Goal: Task Accomplishment & Management: Complete application form

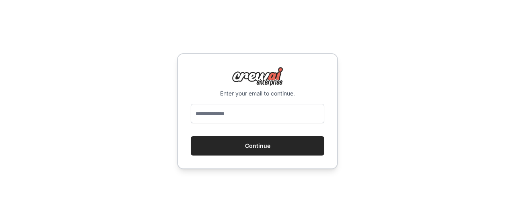
type input "**********"
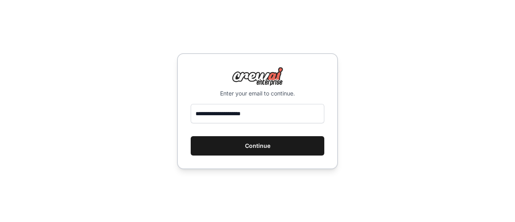
click at [273, 148] on button "Continue" at bounding box center [258, 145] width 134 height 19
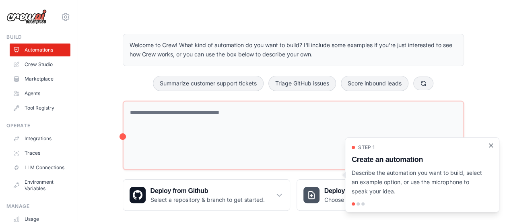
click at [490, 145] on icon "Close walkthrough" at bounding box center [491, 145] width 4 height 4
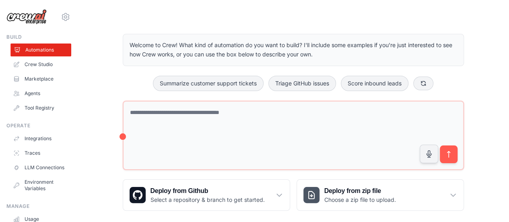
click at [33, 49] on link "Automations" at bounding box center [40, 49] width 61 height 13
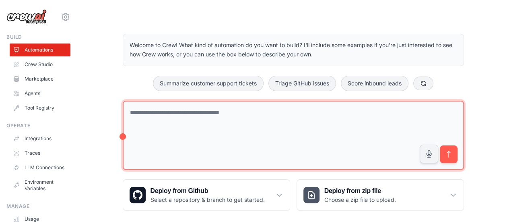
click at [223, 127] on textarea at bounding box center [293, 136] width 341 height 70
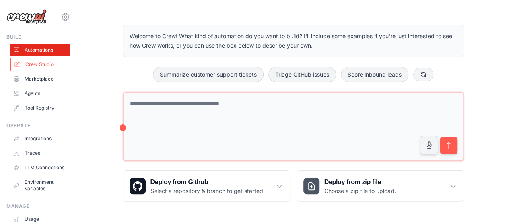
click at [38, 62] on link "Crew Studio" at bounding box center [40, 64] width 61 height 13
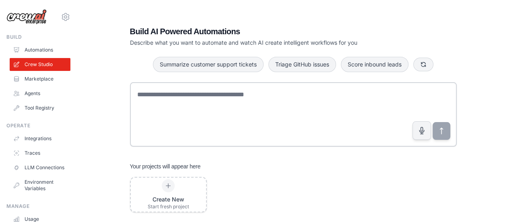
scroll to position [16, 0]
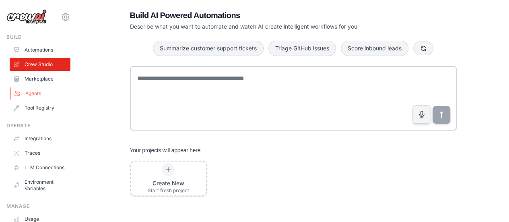
click at [34, 97] on link "Agents" at bounding box center [40, 93] width 61 height 13
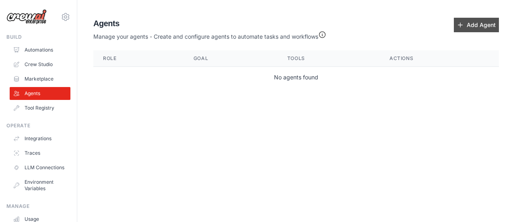
click at [472, 21] on link "Add Agent" at bounding box center [476, 25] width 45 height 14
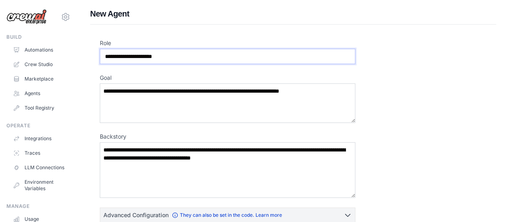
click at [177, 58] on input "Role" at bounding box center [227, 56] width 255 height 15
click at [181, 103] on textarea "Goal" at bounding box center [227, 102] width 255 height 39
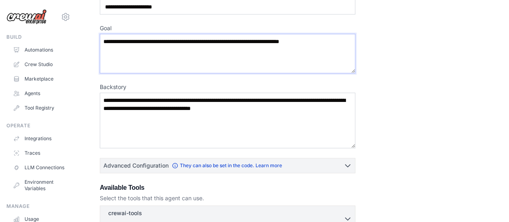
scroll to position [52, 0]
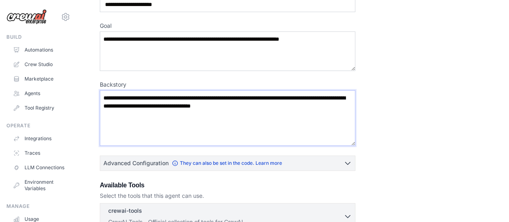
click at [176, 109] on textarea "Backstory" at bounding box center [227, 118] width 255 height 56
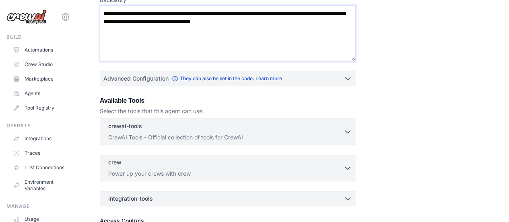
scroll to position [152, 0]
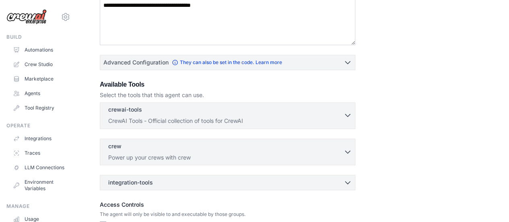
click at [235, 107] on div "crewai-tools 0 selected" at bounding box center [225, 110] width 235 height 10
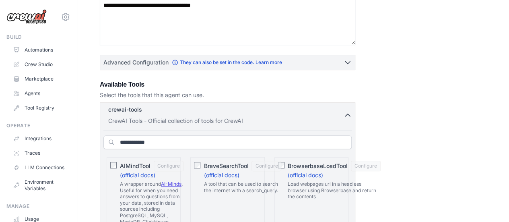
click at [235, 107] on div "crewai-tools 0 selected" at bounding box center [225, 110] width 235 height 10
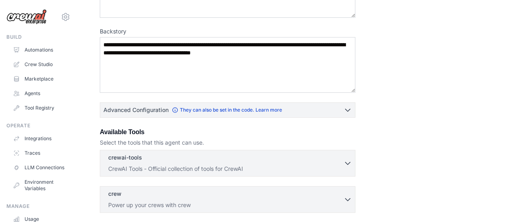
scroll to position [105, 0]
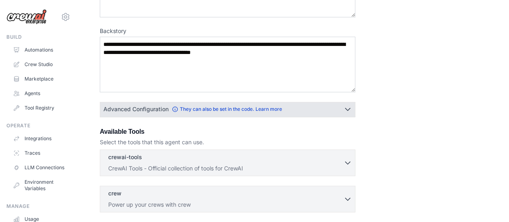
click at [351, 105] on icon "button" at bounding box center [348, 109] width 8 height 8
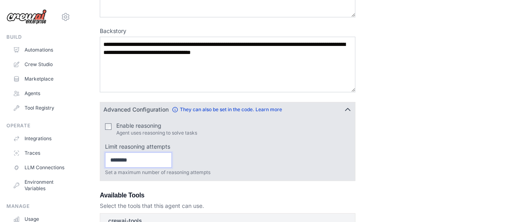
click at [159, 158] on input "Limit reasoning attempts" at bounding box center [138, 159] width 67 height 15
type input "*"
click at [172, 157] on input "*" at bounding box center [138, 159] width 67 height 15
click at [172, 164] on input "*" at bounding box center [138, 159] width 67 height 15
click at [172, 161] on input "*" at bounding box center [138, 159] width 67 height 15
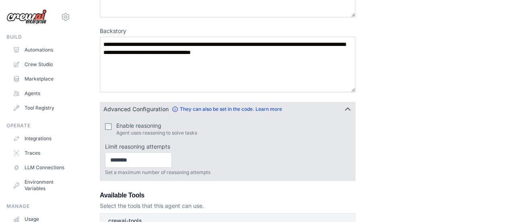
click at [350, 107] on icon "button" at bounding box center [348, 109] width 8 height 8
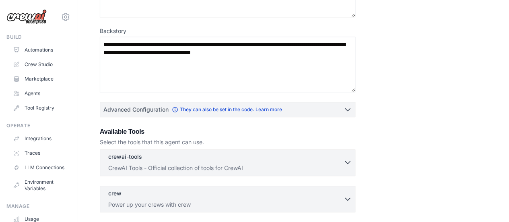
scroll to position [0, 0]
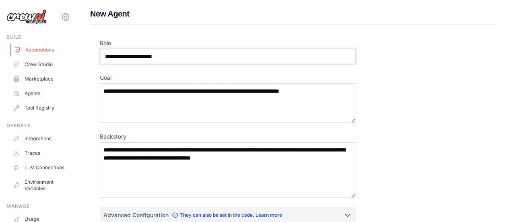
drag, startPoint x: 177, startPoint y: 58, endPoint x: 49, endPoint y: 45, distance: 128.9
click at [49, 45] on div "willamscss@gmail.com Settings Build Automations Crew Studio" at bounding box center [254, 216] width 509 height 432
type input "**********"
click at [146, 95] on textarea "Goal" at bounding box center [227, 102] width 255 height 39
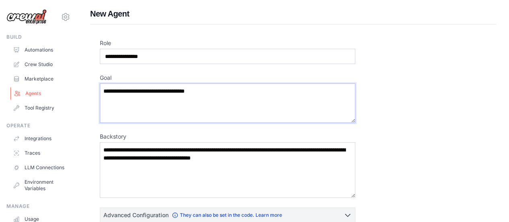
drag, startPoint x: 96, startPoint y: 97, endPoint x: 31, endPoint y: 92, distance: 65.4
click at [32, 93] on div "willamscss@gmail.com Settings Build Automations Crew Studio" at bounding box center [254, 216] width 509 height 432
click at [216, 88] on textarea "**********" at bounding box center [227, 102] width 255 height 39
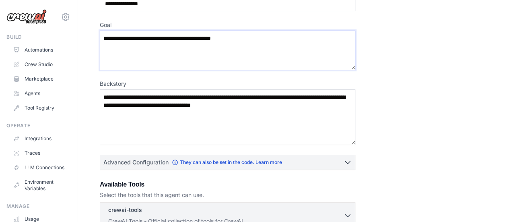
scroll to position [54, 0]
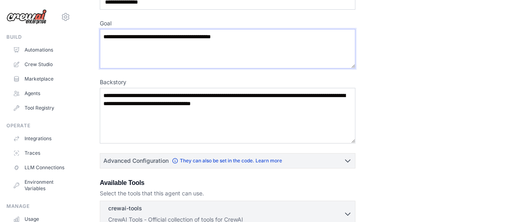
type textarea "**********"
click at [234, 113] on textarea "Backstory" at bounding box center [227, 116] width 255 height 56
drag, startPoint x: 315, startPoint y: 105, endPoint x: 182, endPoint y: 89, distance: 134.6
click at [182, 89] on textarea "Backstory" at bounding box center [227, 116] width 255 height 56
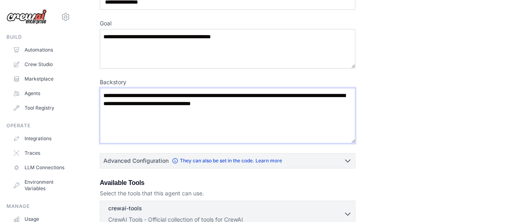
click at [141, 97] on textarea "Backstory" at bounding box center [227, 116] width 255 height 56
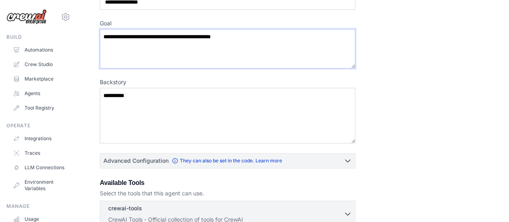
drag, startPoint x: 262, startPoint y: 37, endPoint x: 70, endPoint y: 19, distance: 192.0
click at [70, 19] on div "willamscss@gmail.com Settings Build Automations Crew Studio" at bounding box center [254, 162] width 509 height 432
click at [128, 93] on textarea "*********" at bounding box center [227, 116] width 255 height 56
click at [109, 93] on textarea "*********" at bounding box center [227, 116] width 255 height 56
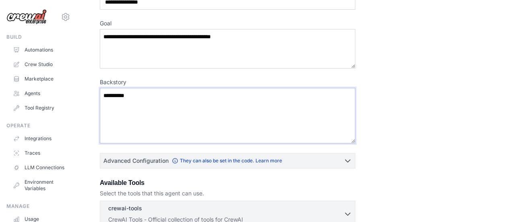
click at [109, 93] on textarea "*********" at bounding box center [227, 116] width 255 height 56
paste textarea "**********"
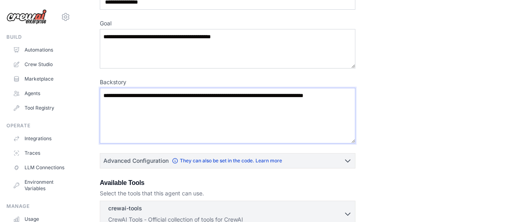
type textarea "**********"
click at [415, 99] on div "**********" at bounding box center [293, 163] width 387 height 356
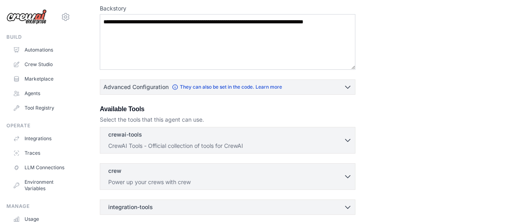
scroll to position [142, 0]
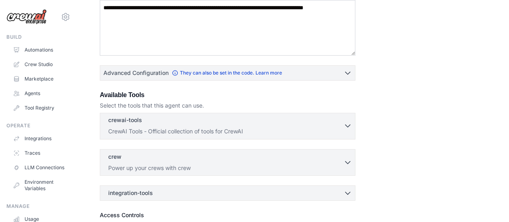
click at [277, 121] on div "crewai-tools 0 selected" at bounding box center [225, 121] width 235 height 10
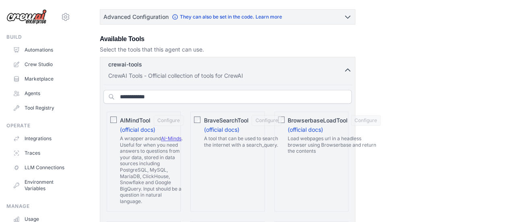
scroll to position [198, 0]
click at [341, 67] on div "crewai-tools 0 selected" at bounding box center [225, 65] width 235 height 10
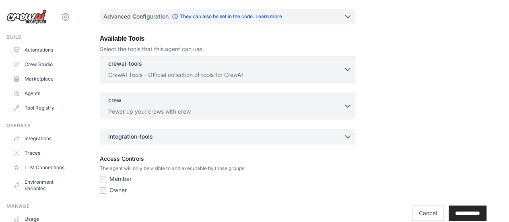
click at [341, 67] on div "crewai-tools 0 selected" at bounding box center [225, 65] width 235 height 10
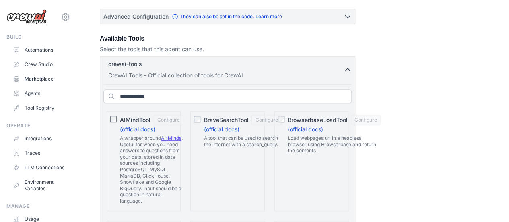
click at [348, 68] on icon "button" at bounding box center [347, 69] width 5 height 2
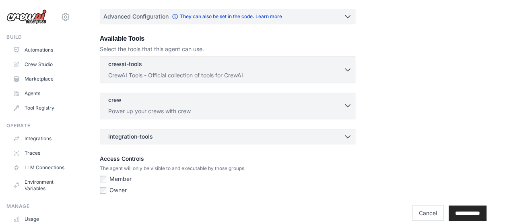
click at [288, 107] on p "Power up your crews with crew" at bounding box center [225, 111] width 235 height 8
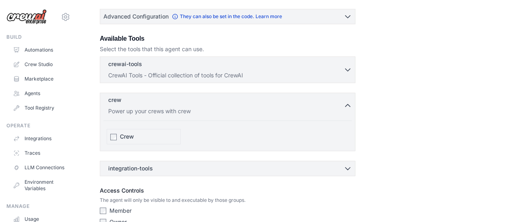
click at [288, 107] on p "Power up your crews with crew" at bounding box center [225, 111] width 235 height 8
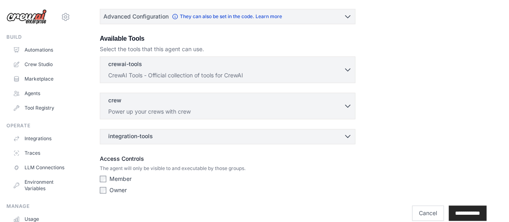
click at [263, 135] on div "integration-tools 0 selected" at bounding box center [229, 136] width 243 height 8
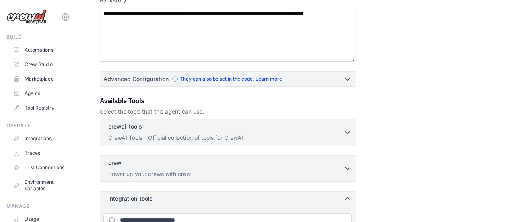
scroll to position [138, 0]
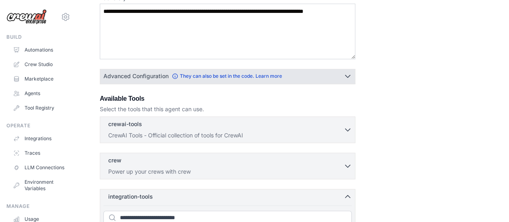
click at [336, 82] on div "Advanced Configuration They can also be set in the code. Learn more" at bounding box center [227, 76] width 255 height 14
click at [348, 75] on icon "button" at bounding box center [347, 76] width 5 height 2
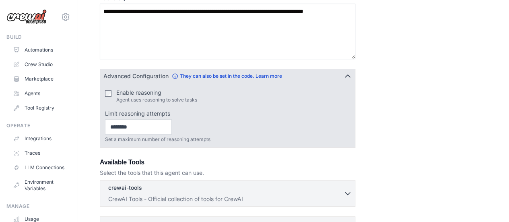
click at [348, 75] on icon "button" at bounding box center [348, 76] width 8 height 8
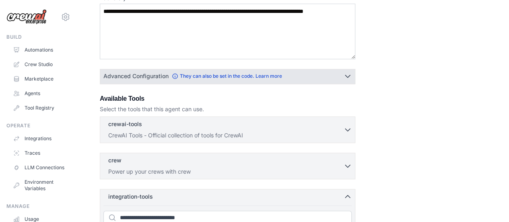
click at [335, 70] on button "Advanced Configuration They can also be set in the code. Learn more" at bounding box center [227, 76] width 255 height 14
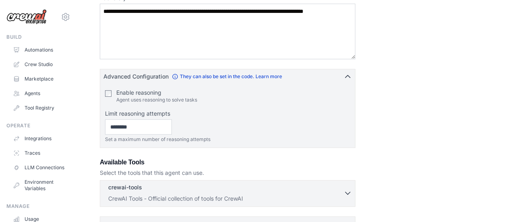
click at [218, 188] on div "crewai-tools 0 selected" at bounding box center [225, 188] width 235 height 10
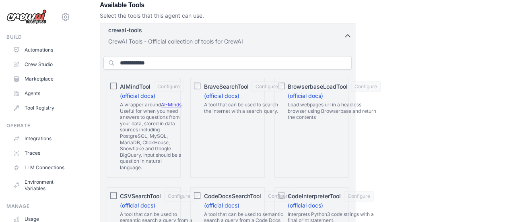
scroll to position [308, 0]
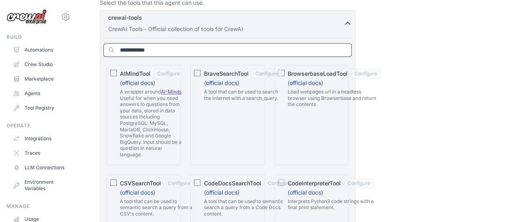
click at [145, 52] on input "text" at bounding box center [227, 50] width 248 height 14
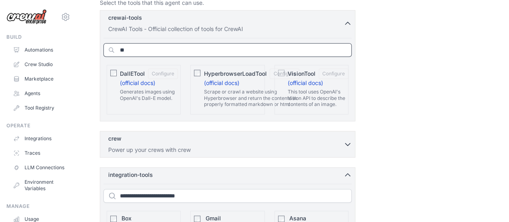
type input "*"
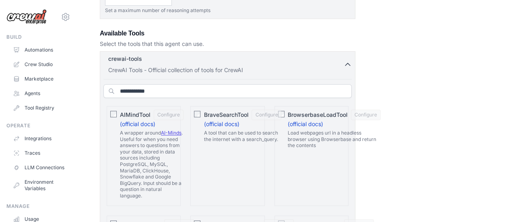
scroll to position [268, 0]
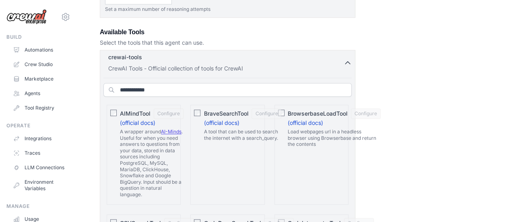
click at [348, 59] on icon "button" at bounding box center [348, 63] width 8 height 8
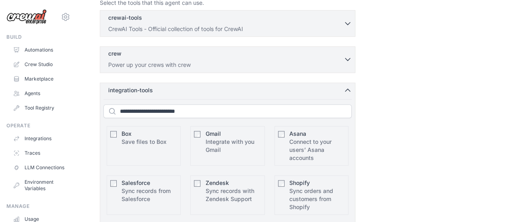
scroll to position [309, 0]
click at [268, 57] on div "crew 0 selected Power up your crews with crew" at bounding box center [225, 58] width 235 height 19
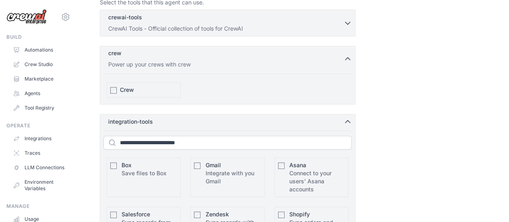
click at [268, 57] on div "crew 0 selected Power up your crews with crew" at bounding box center [225, 58] width 235 height 19
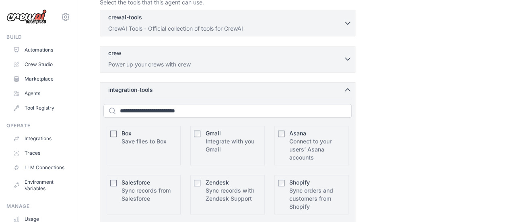
click at [268, 57] on div "crew 0 selected Power up your crews with crew" at bounding box center [225, 58] width 235 height 19
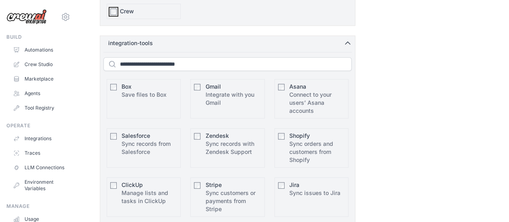
scroll to position [388, 0]
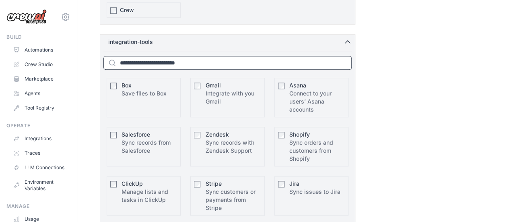
click at [169, 60] on input "text" at bounding box center [227, 63] width 248 height 14
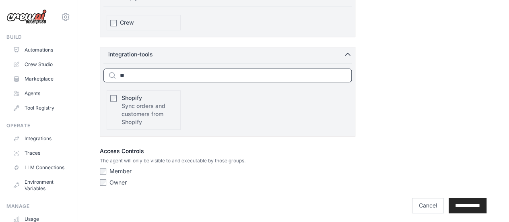
type input "*"
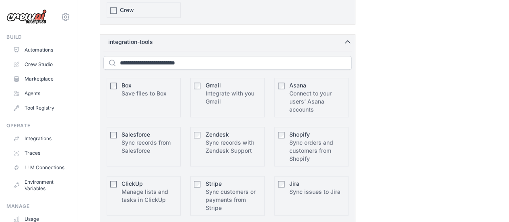
click at [365, 95] on div "**********" at bounding box center [293, 16] width 387 height 731
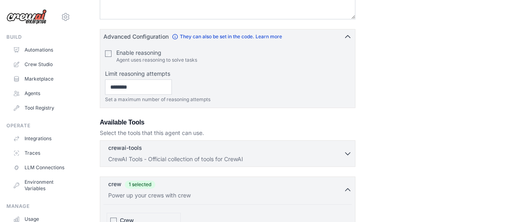
scroll to position [183, 0]
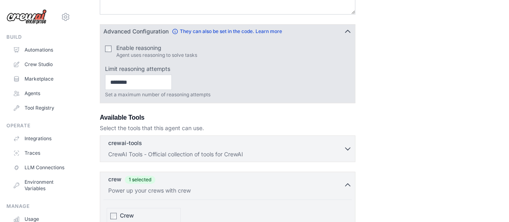
drag, startPoint x: 102, startPoint y: 28, endPoint x: 154, endPoint y: 35, distance: 52.8
click at [151, 35] on button "Advanced Configuration They can also be set in the code. Learn more" at bounding box center [227, 31] width 255 height 14
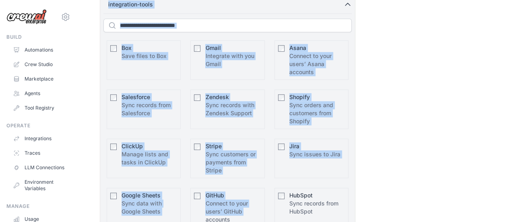
scroll to position [516, 0]
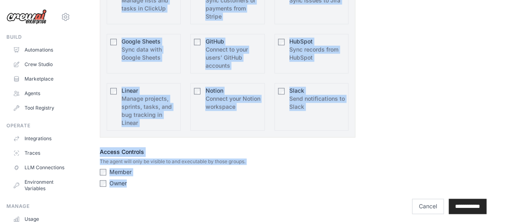
drag, startPoint x: 88, startPoint y: 21, endPoint x: 198, endPoint y: 182, distance: 195.1
copy div "Advanced Configuration They can also be set in the code. Learn more Enable reas…"
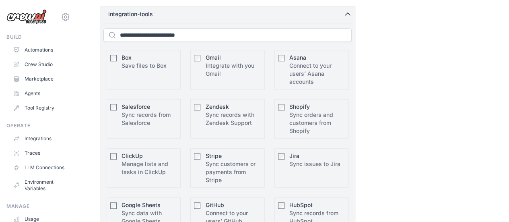
scroll to position [351, 0]
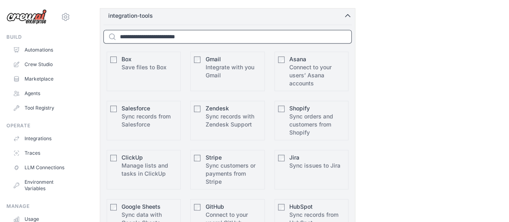
click at [139, 35] on input "text" at bounding box center [227, 37] width 248 height 14
type input "*"
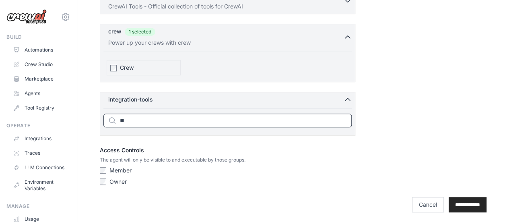
type input "*"
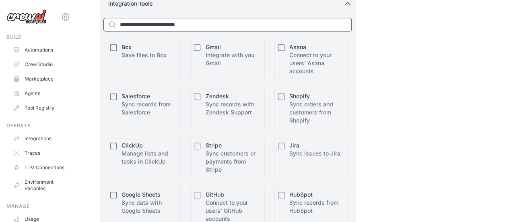
scroll to position [363, 0]
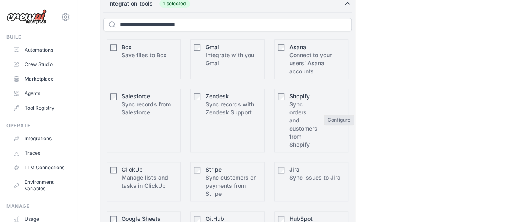
click at [338, 116] on button "Configure" at bounding box center [339, 120] width 30 height 10
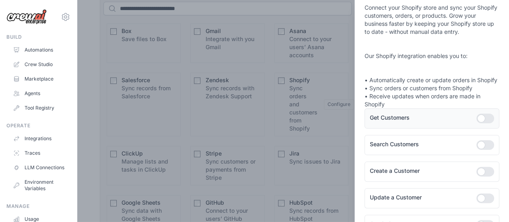
scroll to position [23, 0]
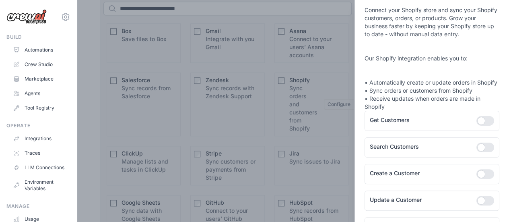
click at [310, 93] on div at bounding box center [254, 111] width 509 height 222
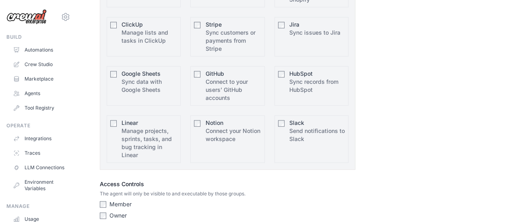
scroll to position [492, 0]
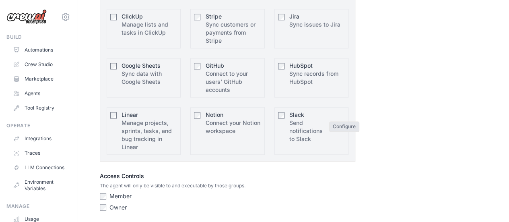
click at [337, 125] on button "Configure" at bounding box center [344, 126] width 30 height 10
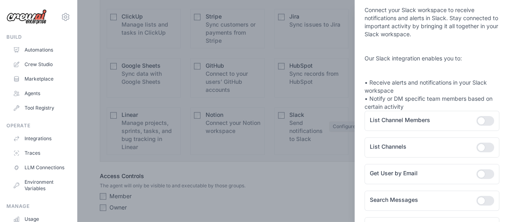
click at [337, 125] on div at bounding box center [254, 111] width 509 height 222
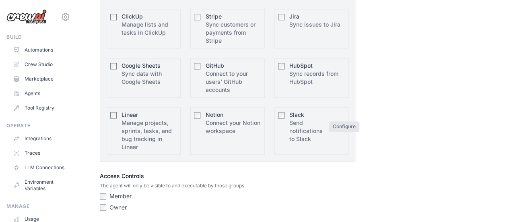
click at [334, 122] on button "Configure" at bounding box center [344, 126] width 30 height 10
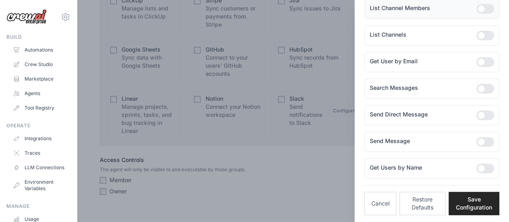
scroll to position [130, 0]
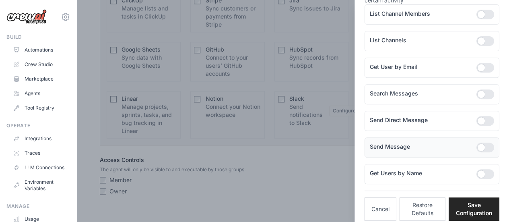
click at [481, 143] on div at bounding box center [485, 147] width 18 height 10
click at [465, 206] on button "Save Configuration" at bounding box center [474, 208] width 51 height 23
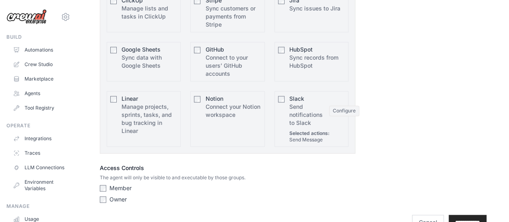
scroll to position [524, 0]
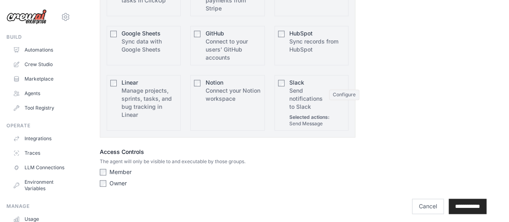
click at [446, 194] on div "**********" at bounding box center [293, 201] width 387 height 23
click at [449, 198] on input "**********" at bounding box center [468, 205] width 38 height 15
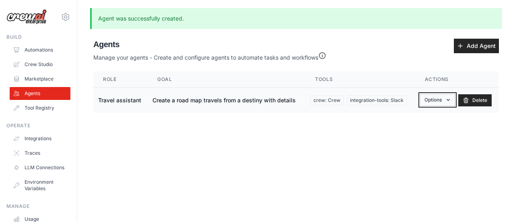
click at [431, 94] on button "Options" at bounding box center [437, 100] width 35 height 12
click at [356, 124] on main "Agent was successfully created. Agent Usage Guide To use an agent in your CrewA…" at bounding box center [296, 67] width 438 height 134
click at [42, 103] on link "Tool Registry" at bounding box center [40, 107] width 61 height 13
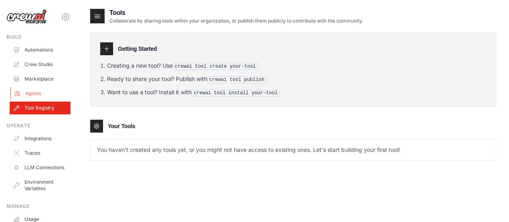
click at [47, 91] on link "Agents" at bounding box center [40, 93] width 61 height 13
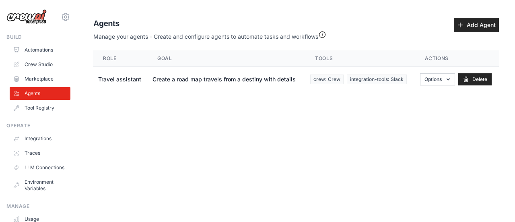
click at [45, 83] on link "Marketplace" at bounding box center [40, 78] width 61 height 13
click at [45, 64] on link "Crew Studio" at bounding box center [40, 64] width 61 height 13
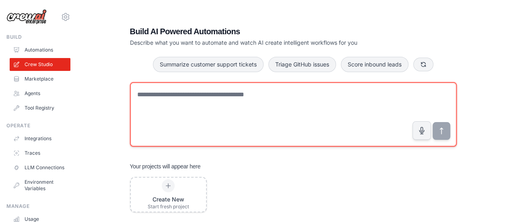
click at [191, 121] on textarea at bounding box center [293, 114] width 327 height 64
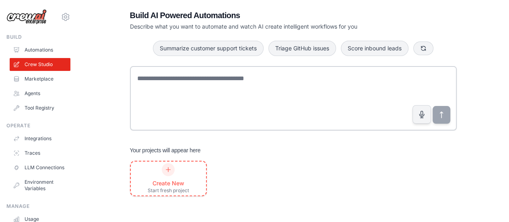
click at [170, 171] on icon at bounding box center [168, 169] width 6 height 6
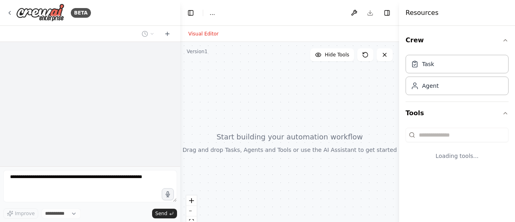
select select "****"
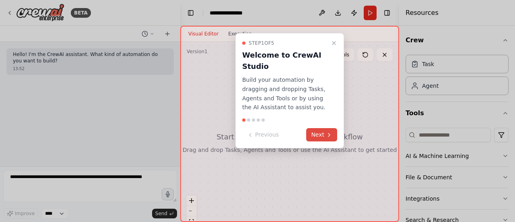
click at [315, 135] on button "Next" at bounding box center [321, 134] width 31 height 13
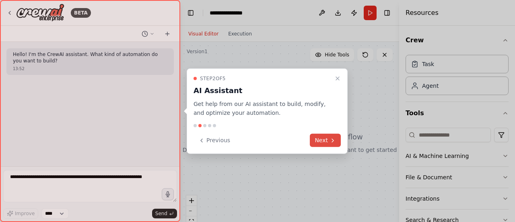
click at [323, 145] on button "Next" at bounding box center [325, 140] width 31 height 13
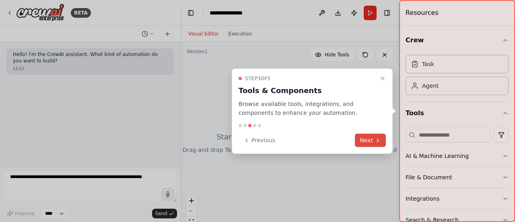
click at [364, 140] on button "Next" at bounding box center [370, 140] width 31 height 13
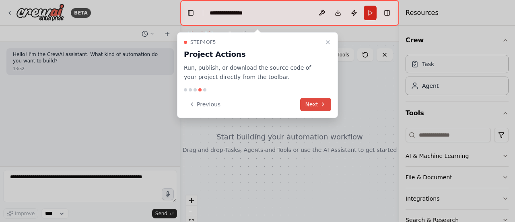
click at [315, 105] on button "Next" at bounding box center [315, 104] width 31 height 13
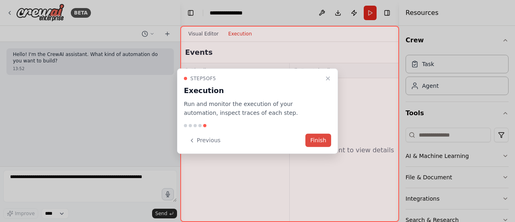
click at [315, 138] on button "Finish" at bounding box center [318, 140] width 26 height 13
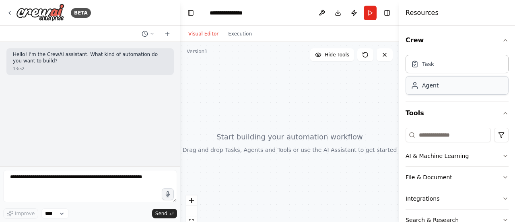
click at [422, 85] on div "Agent" at bounding box center [430, 85] width 16 height 8
click at [426, 85] on div "Agent" at bounding box center [430, 85] width 16 height 8
